Goal: Information Seeking & Learning: Learn about a topic

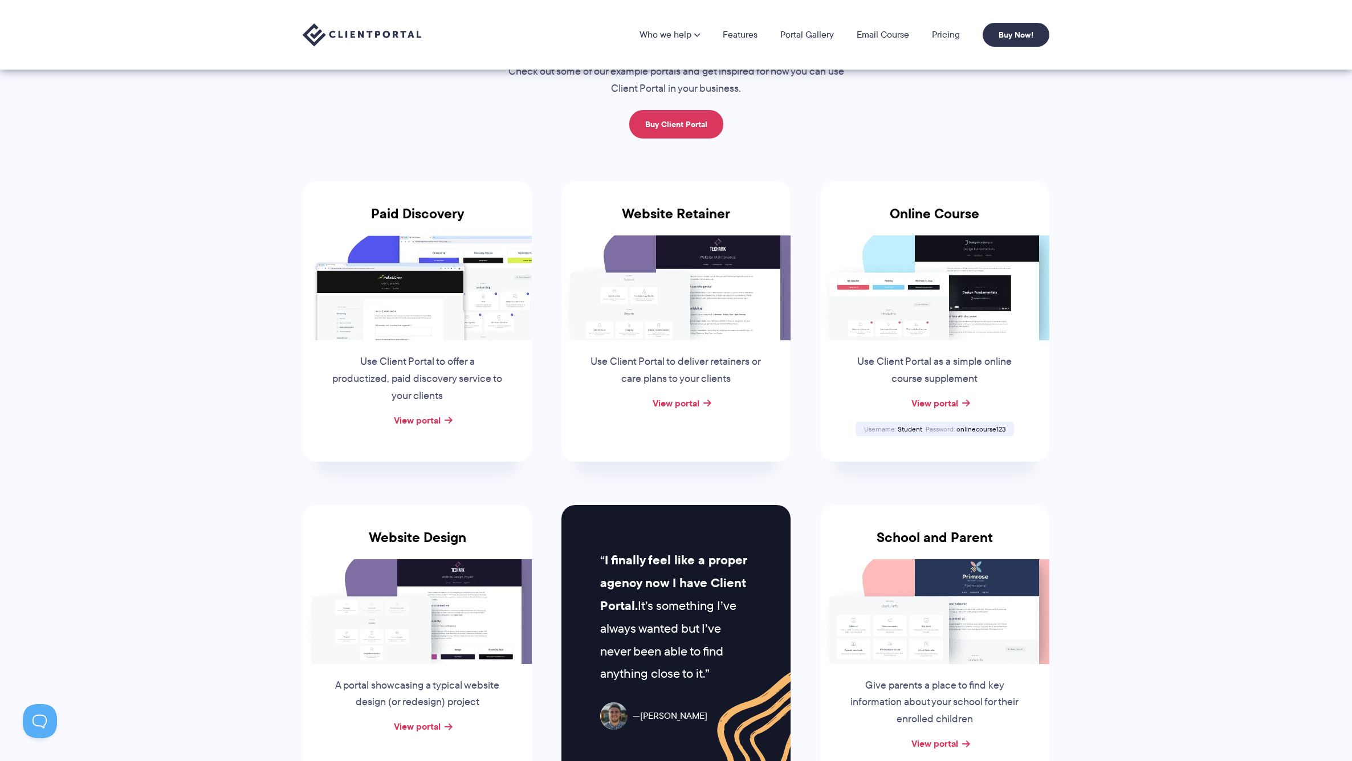
scroll to position [81, 0]
click at [682, 396] on link "View portal" at bounding box center [676, 403] width 47 height 14
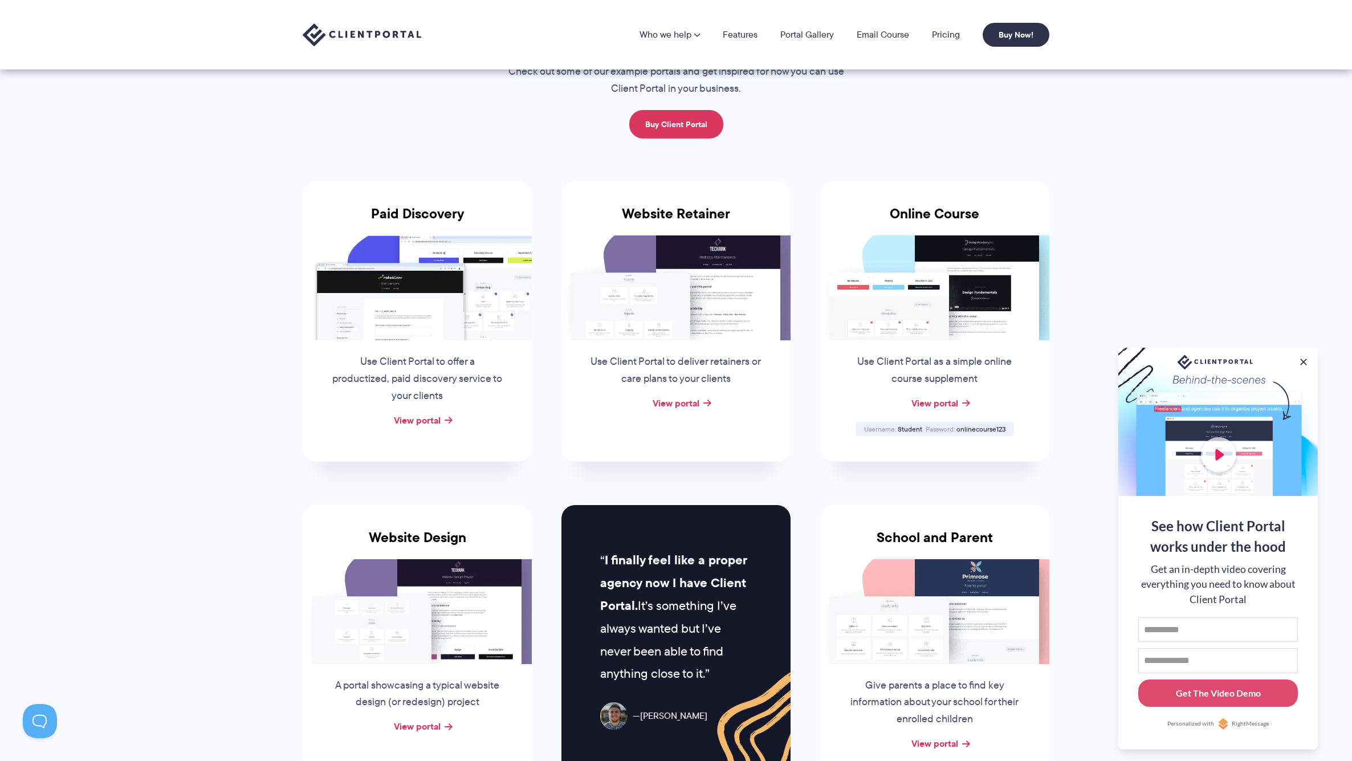
click at [363, 337] on img at bounding box center [417, 287] width 229 height 105
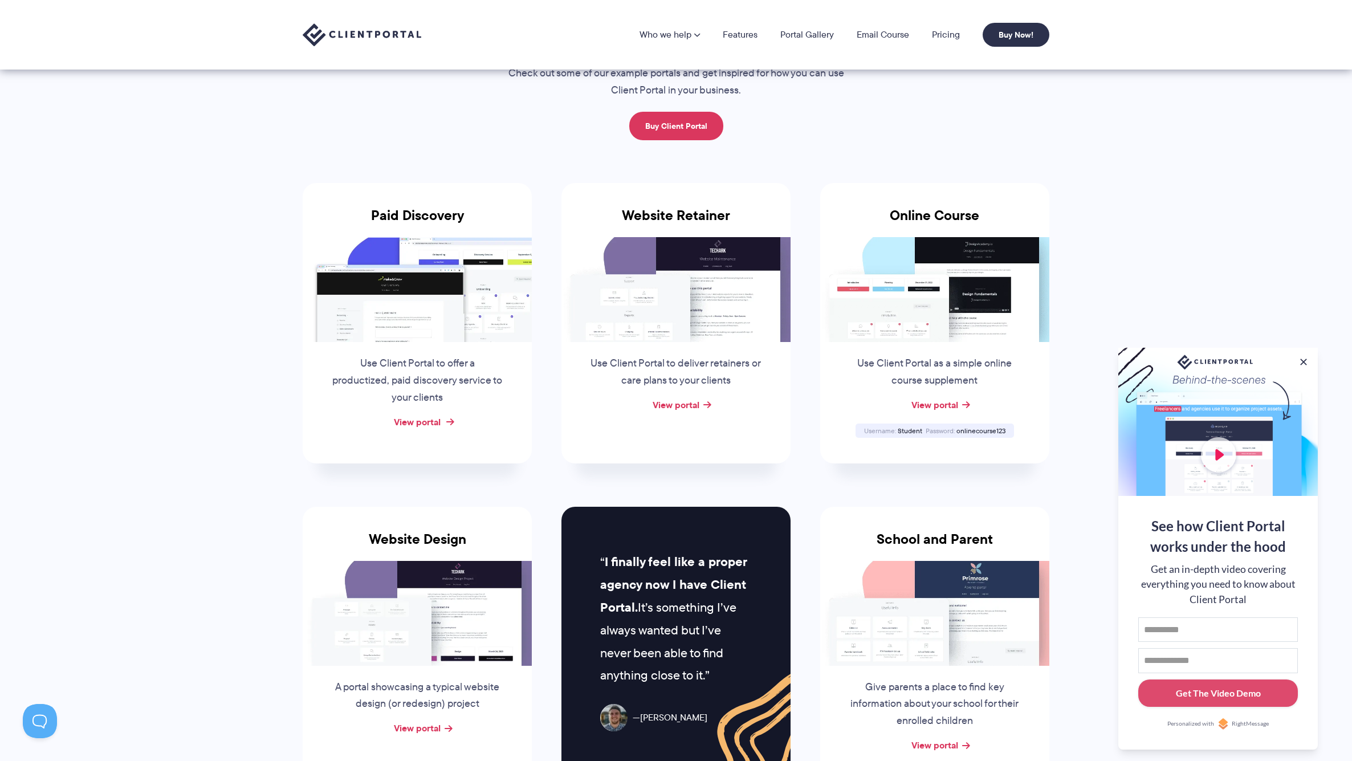
click at [436, 422] on link "View portal" at bounding box center [417, 422] width 47 height 14
drag, startPoint x: 1302, startPoint y: 358, endPoint x: 1105, endPoint y: 335, distance: 198.0
click at [1296, 358] on div "See how Client Portal works under the hood Get an in-depth video covering every…" at bounding box center [1217, 549] width 199 height 402
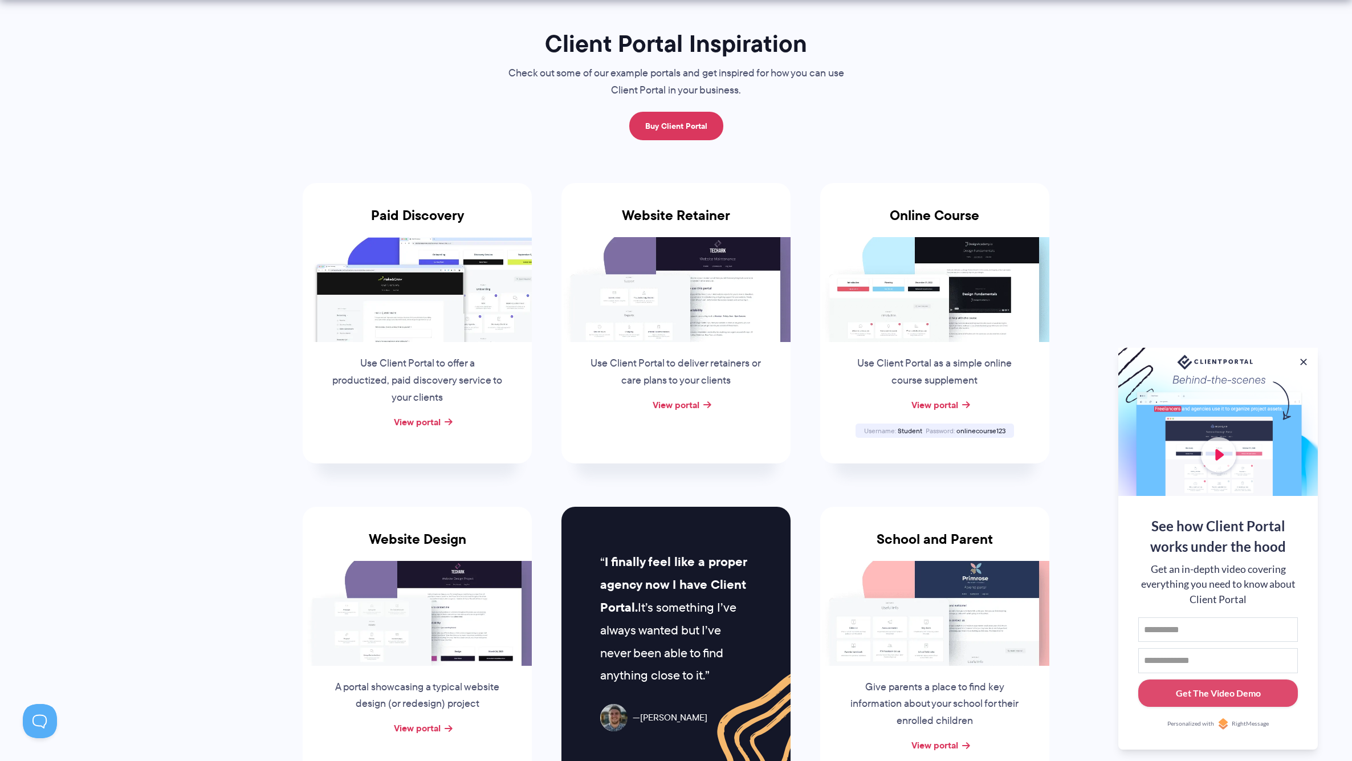
scroll to position [307, 0]
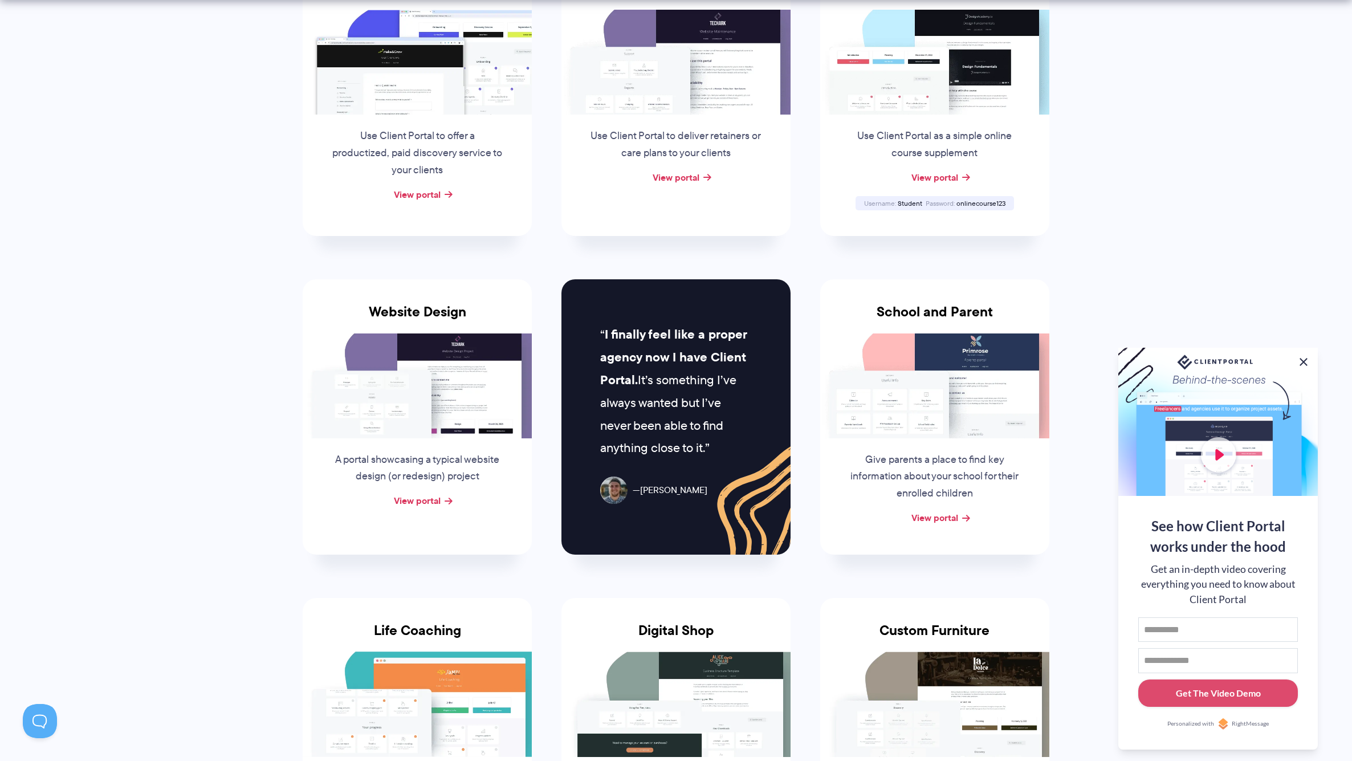
click at [1309, 357] on button at bounding box center [1304, 362] width 14 height 14
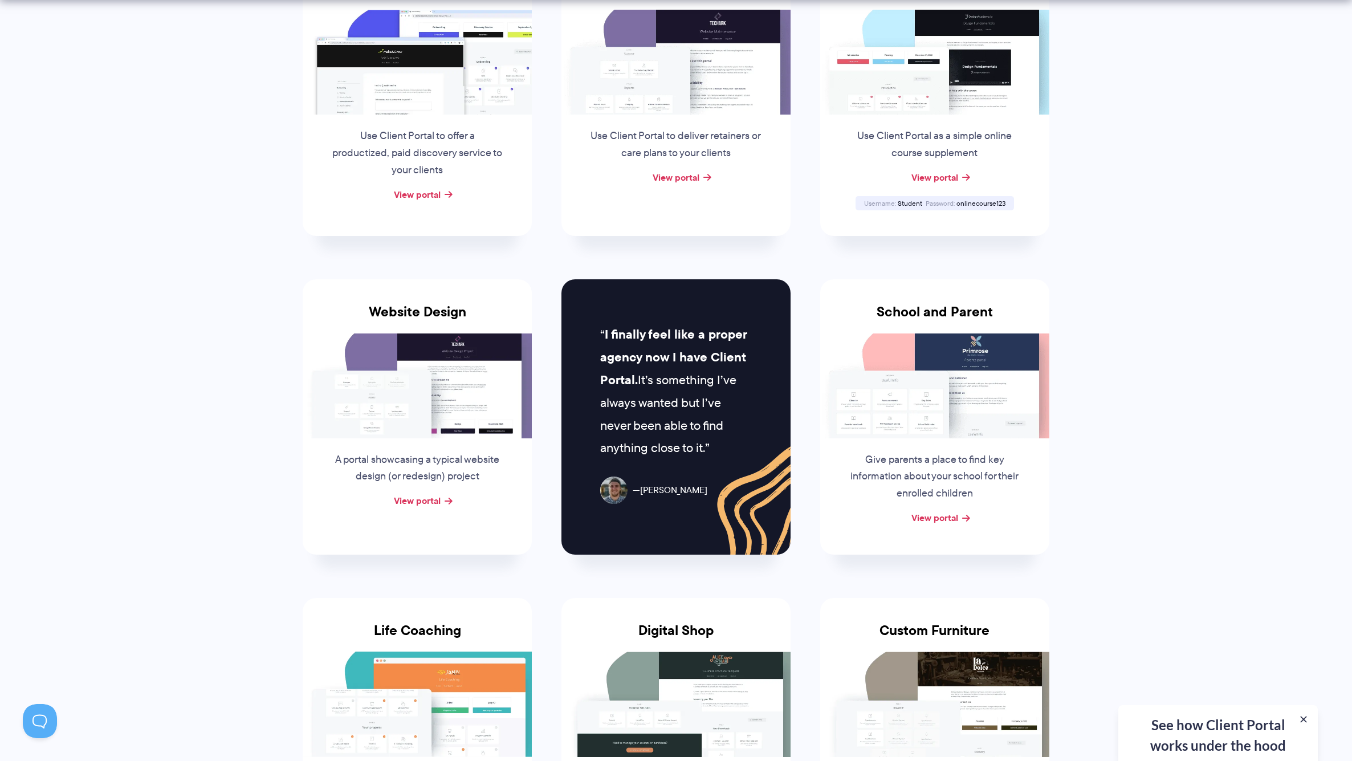
click at [906, 135] on p "Use Client Portal as a simple online course supplement" at bounding box center [934, 145] width 173 height 34
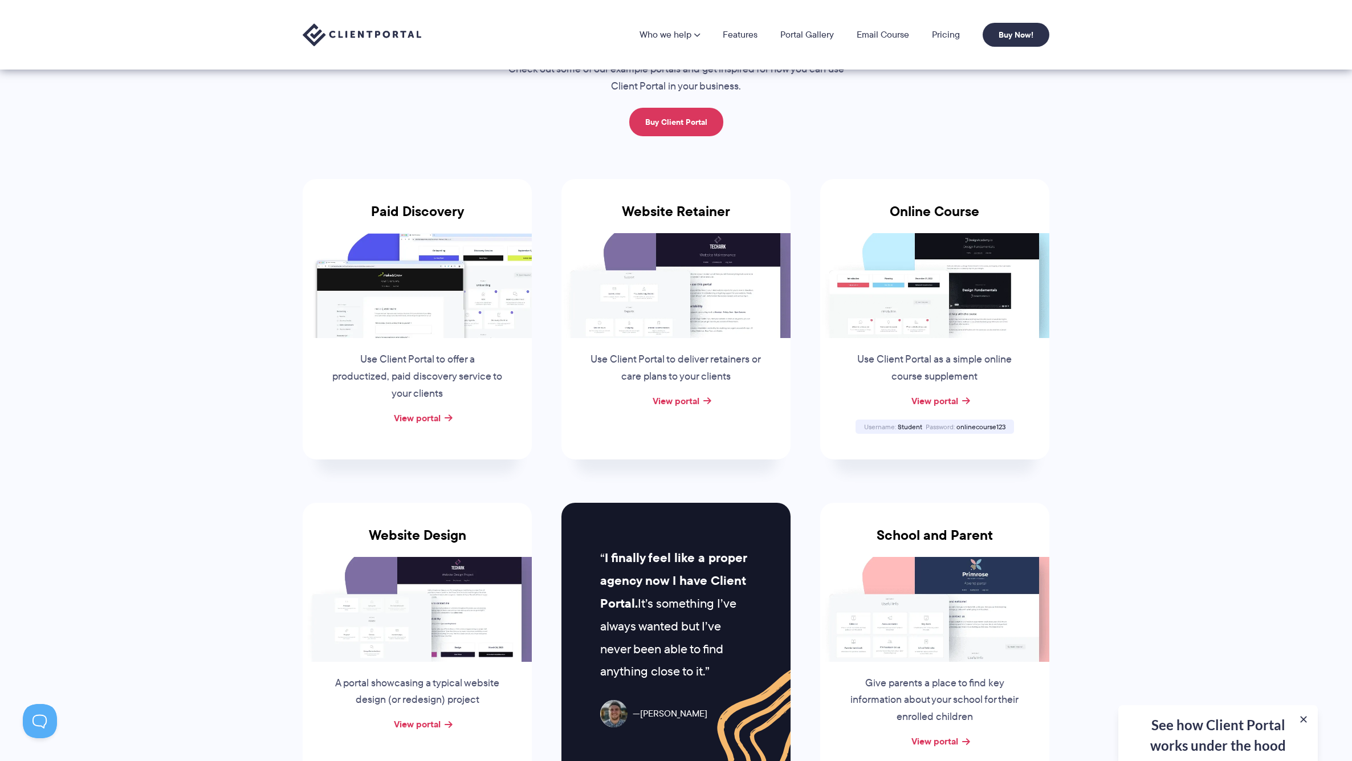
click at [946, 210] on h3 "Online Course" at bounding box center [934, 218] width 229 height 30
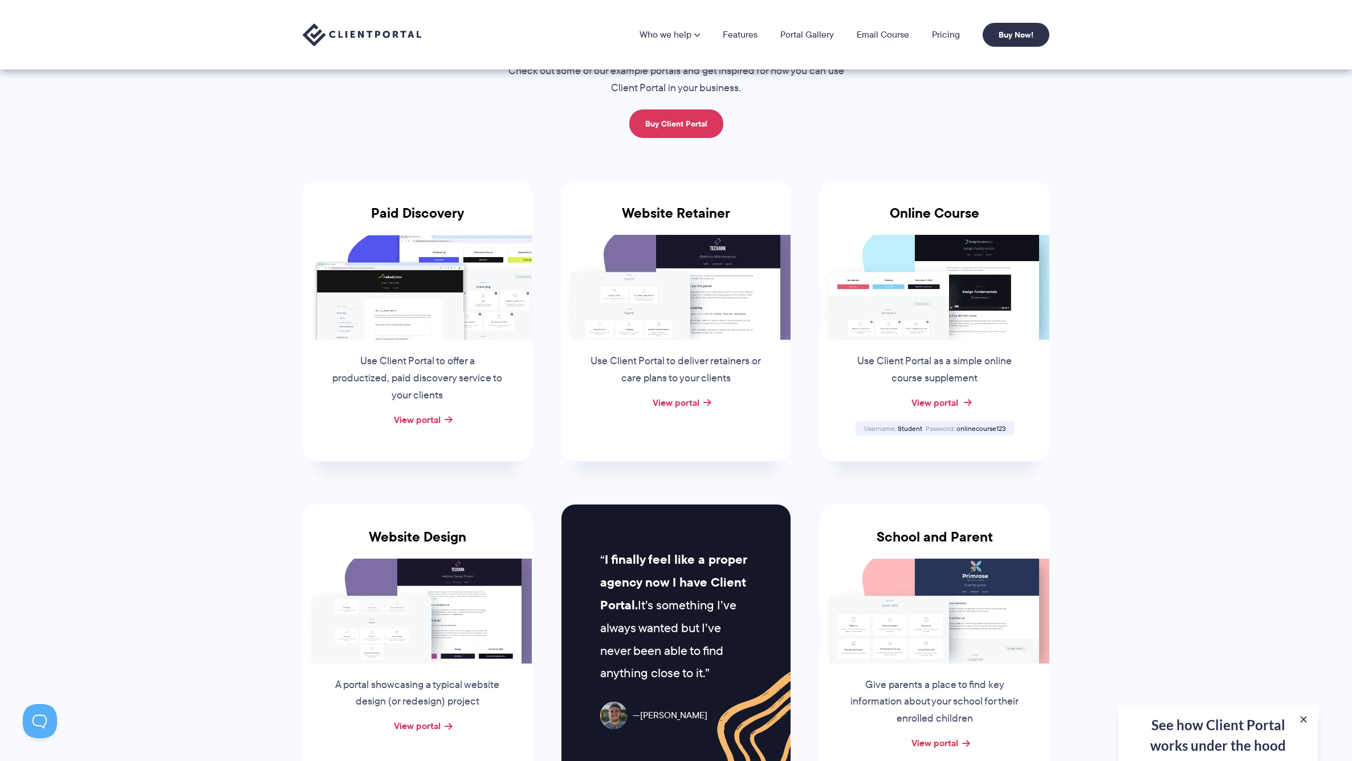
click at [948, 401] on link "View portal" at bounding box center [934, 403] width 47 height 14
click at [934, 401] on link "View portal" at bounding box center [934, 403] width 47 height 14
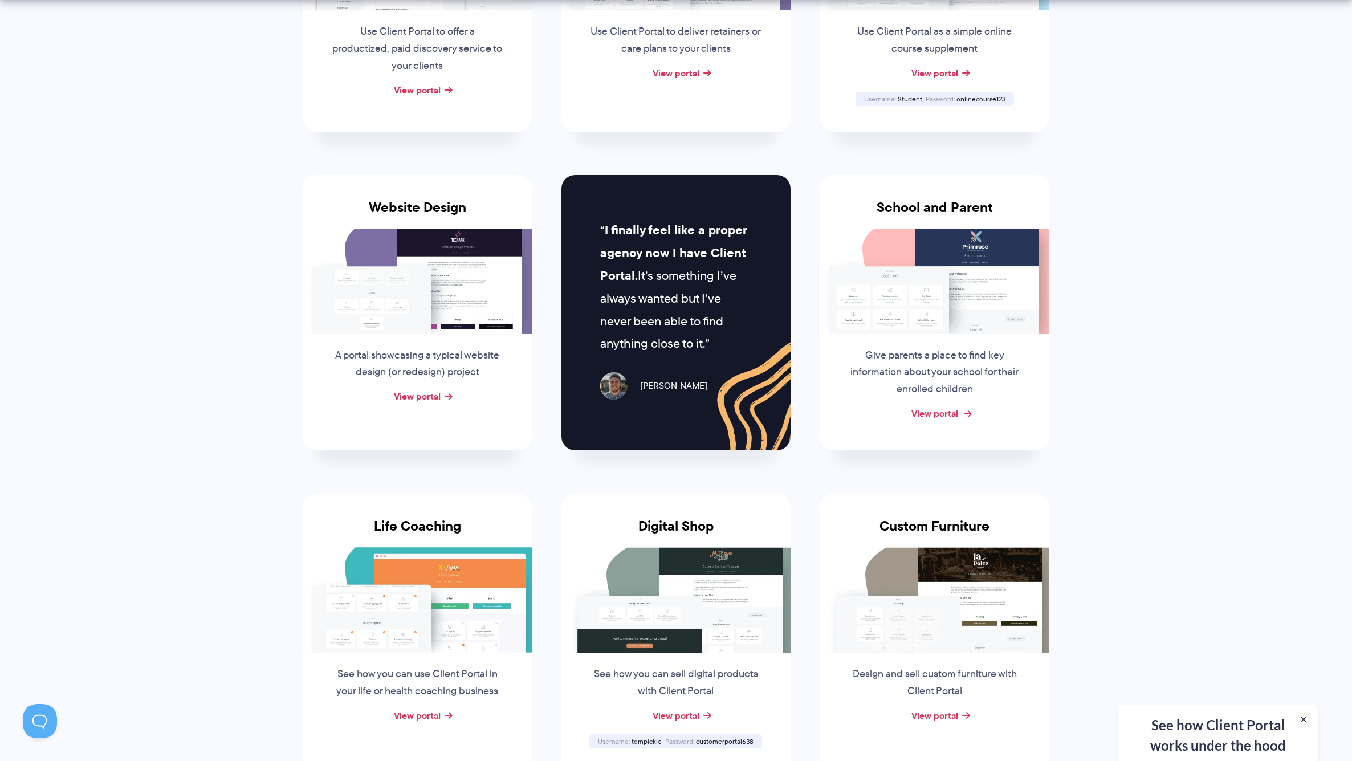
click at [945, 409] on link "View portal" at bounding box center [934, 413] width 47 height 14
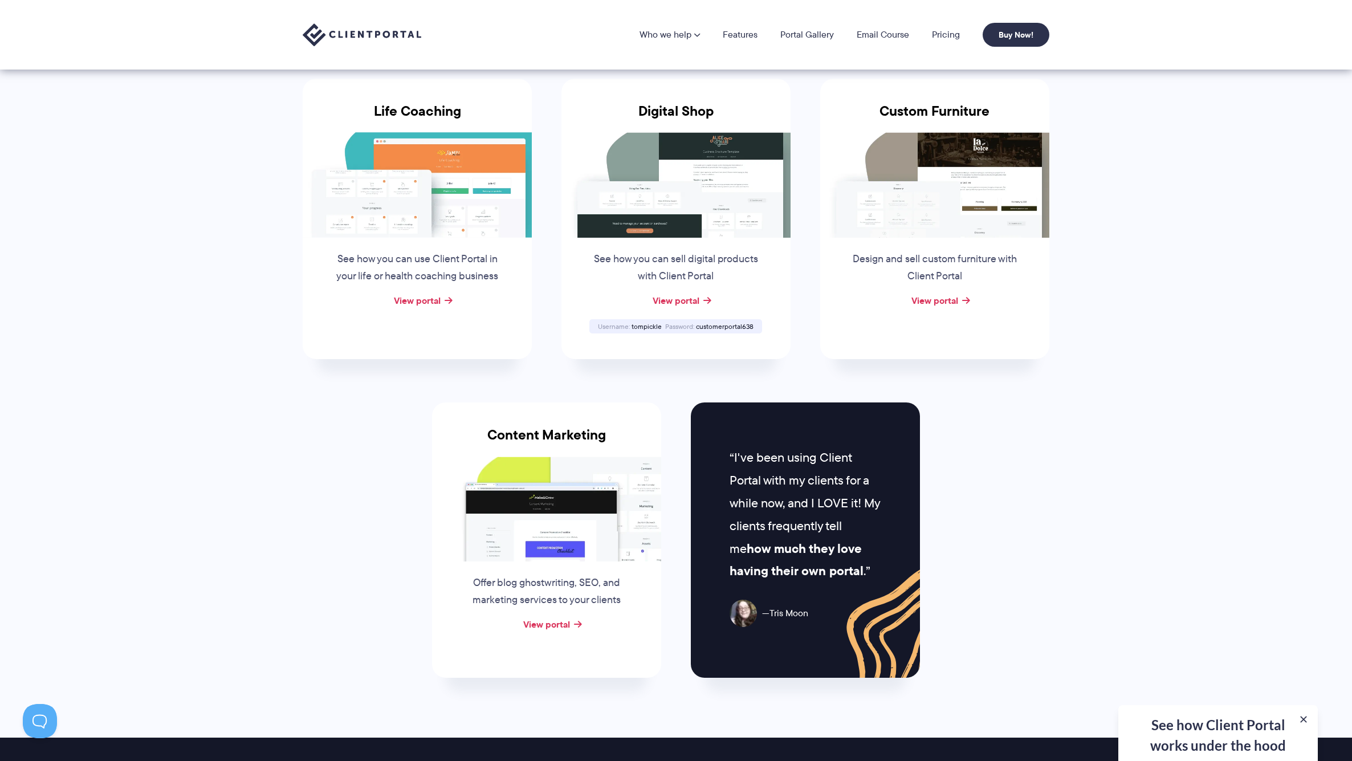
scroll to position [761, 0]
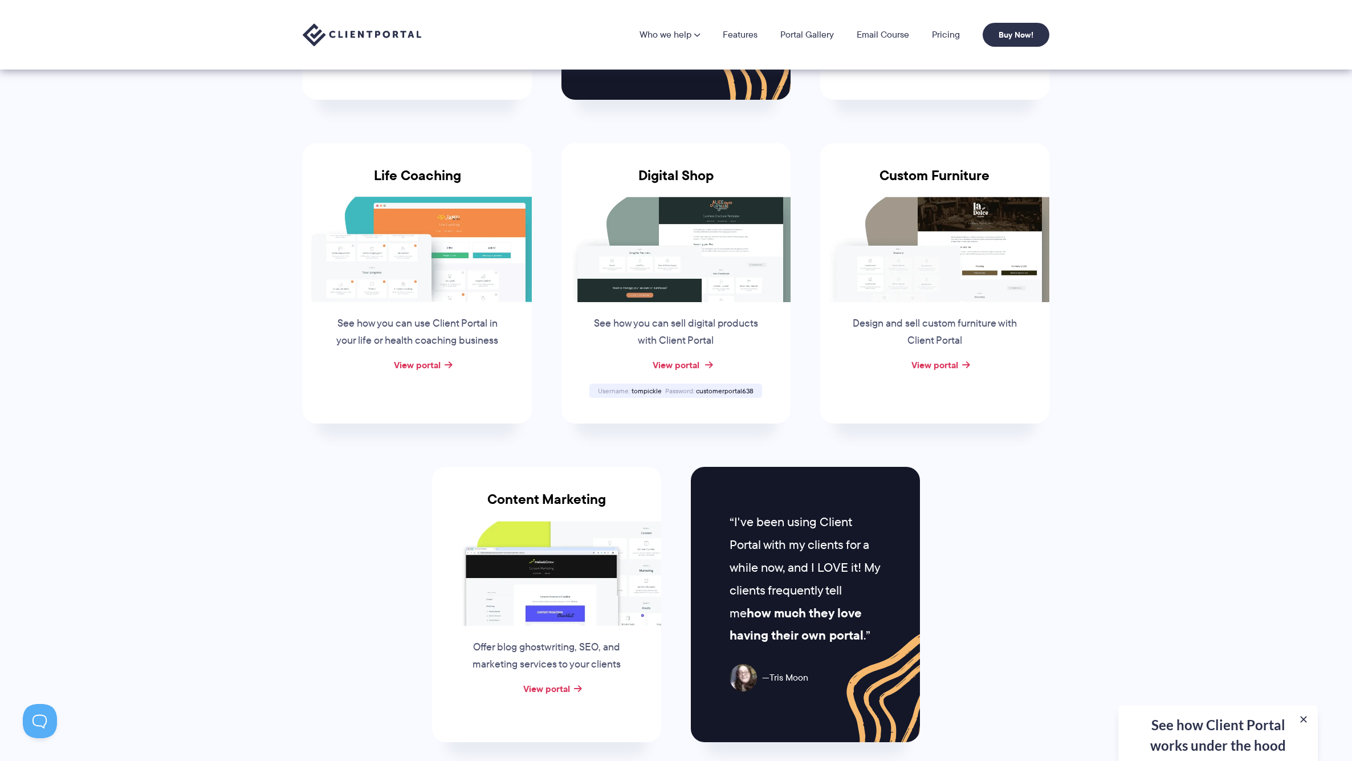
click at [685, 358] on link "View portal" at bounding box center [676, 365] width 47 height 14
drag, startPoint x: 698, startPoint y: 382, endPoint x: 684, endPoint y: 385, distance: 14.0
click at [752, 386] on span "customerportal638" at bounding box center [725, 391] width 58 height 10
drag, startPoint x: 695, startPoint y: 382, endPoint x: 771, endPoint y: 378, distance: 75.9
click at [771, 378] on div "Digital Shop See how you can sell digital products with Client Portal View port…" at bounding box center [675, 283] width 229 height 280
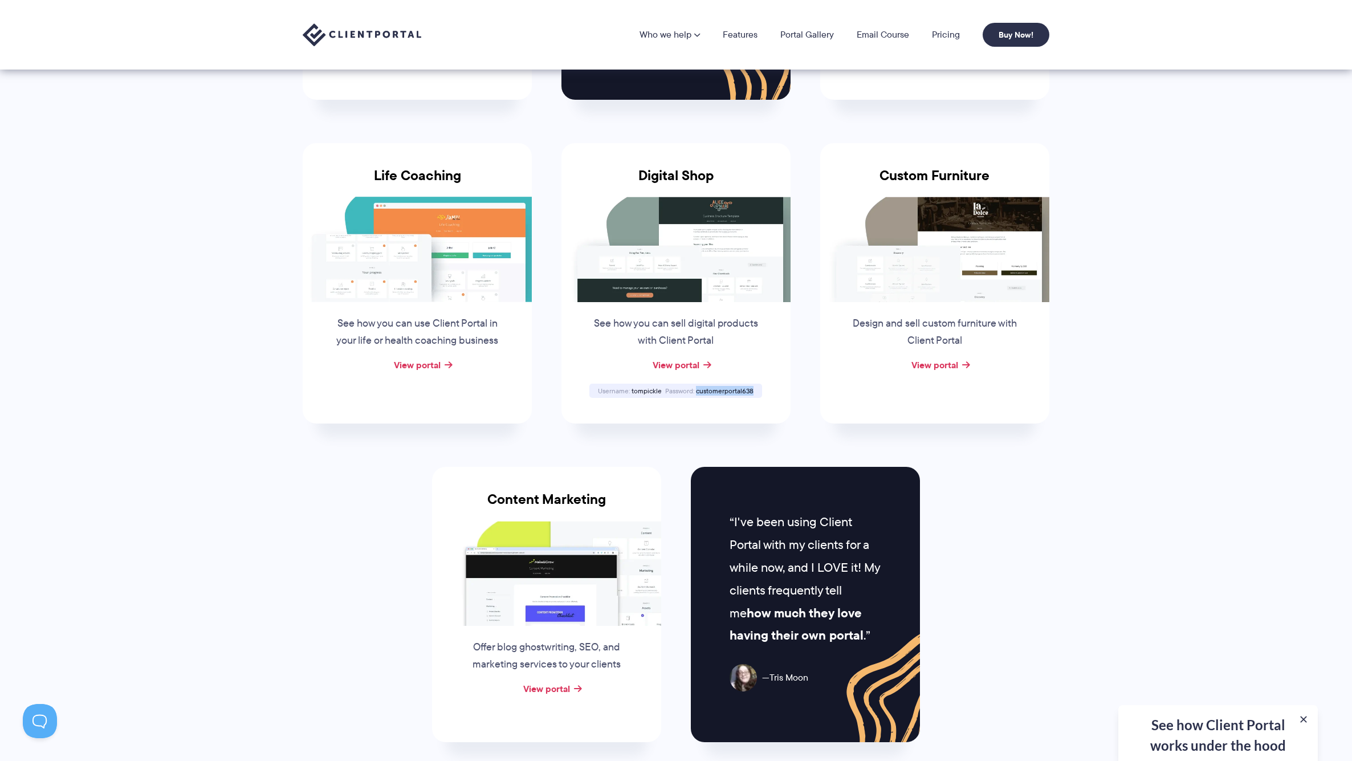
copy div "customerportal638"
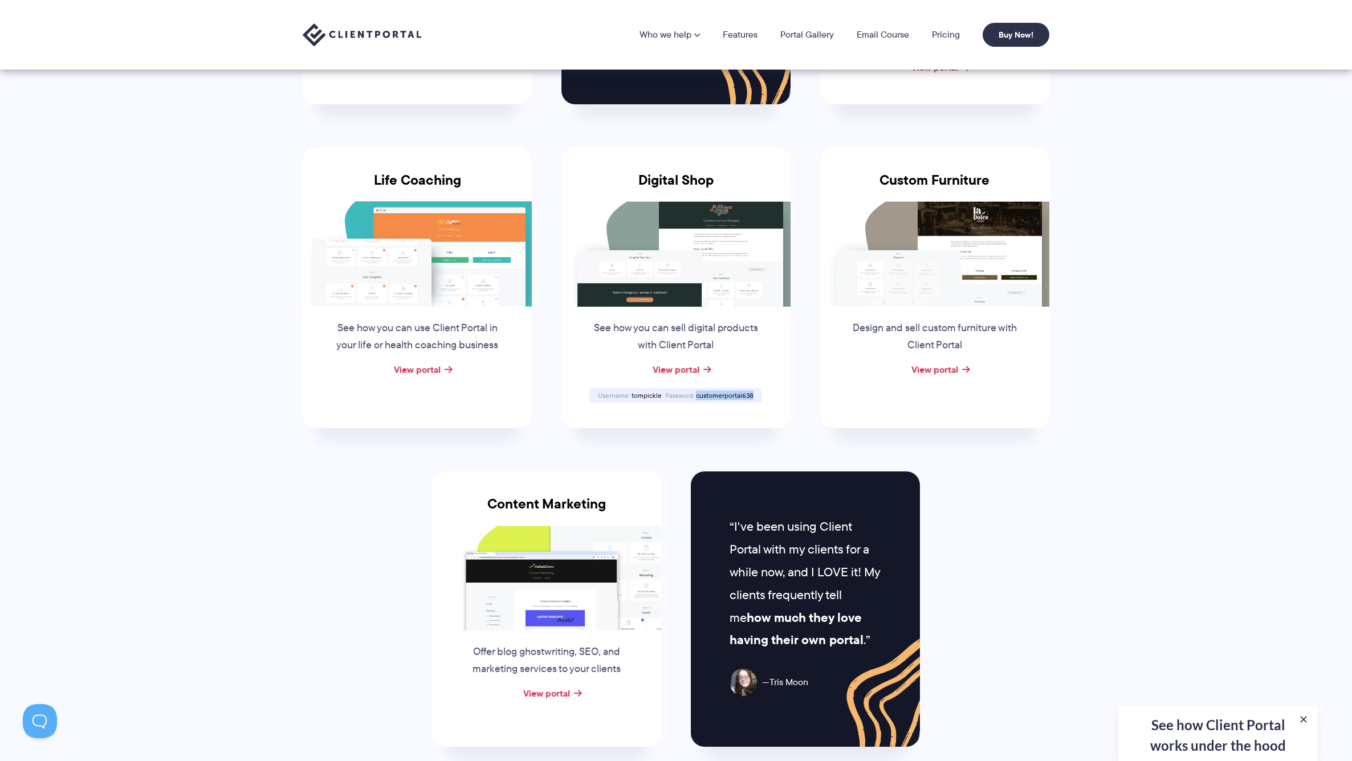
scroll to position [757, 1]
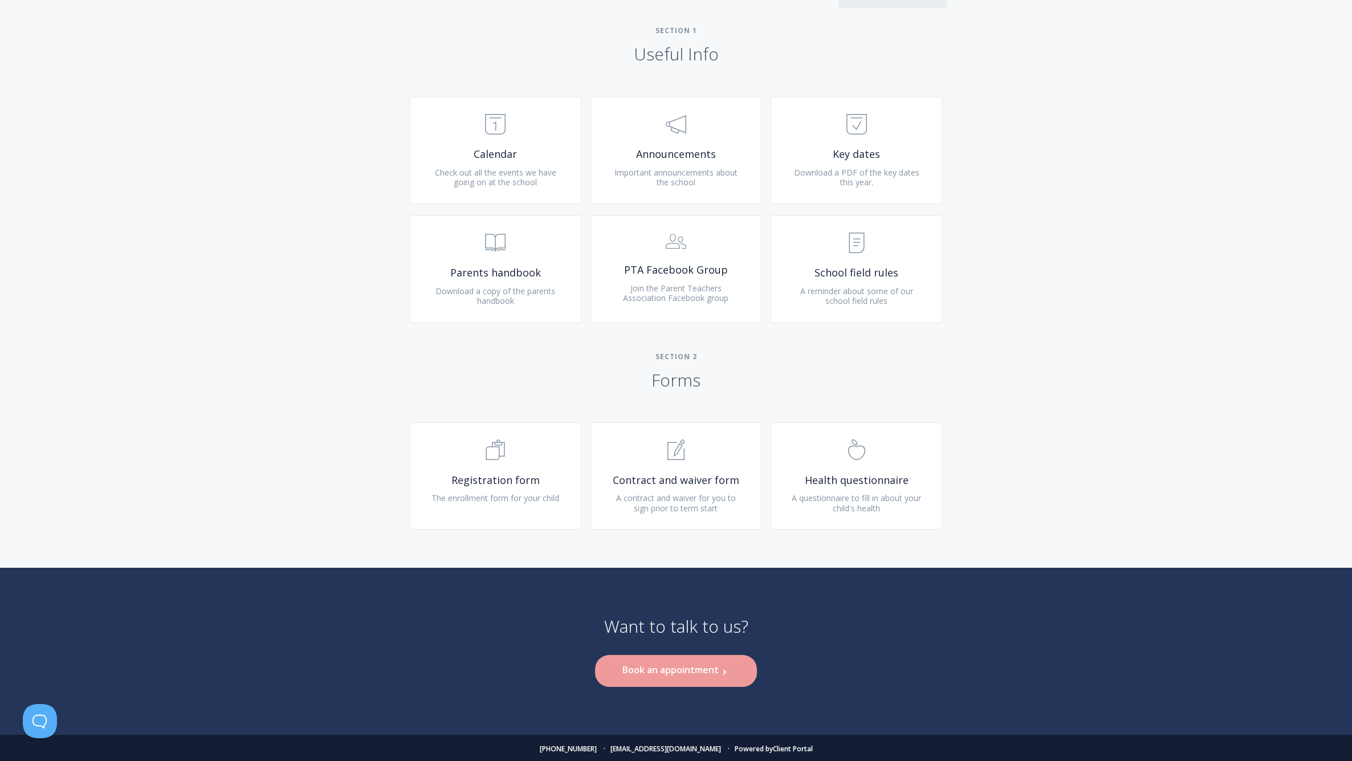
scroll to position [455, 0]
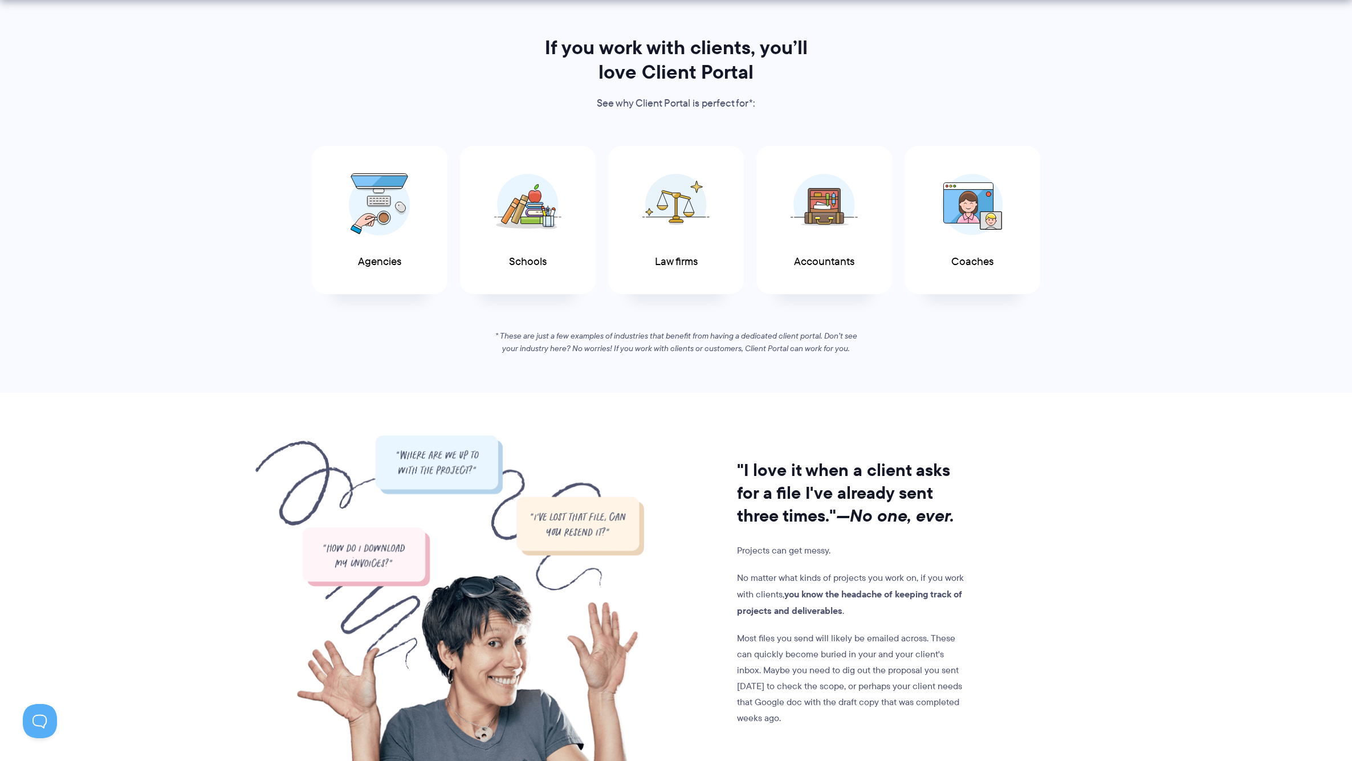
scroll to position [557, 0]
click at [388, 222] on img at bounding box center [380, 201] width 62 height 63
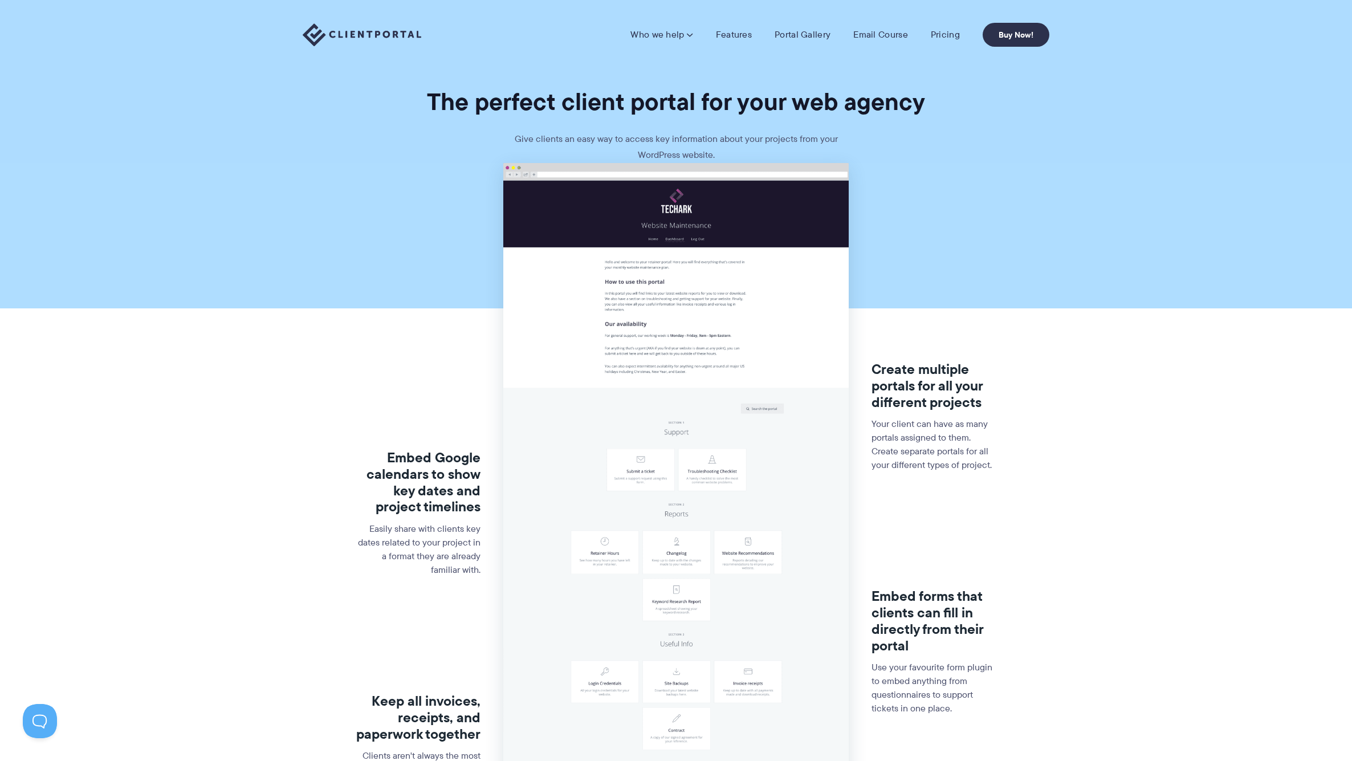
click at [354, 208] on section "Embed Google calendars to show key dates and project timelines Easily share wit…" at bounding box center [676, 542] width 1352 height 758
